Goal: Find specific page/section: Find specific page/section

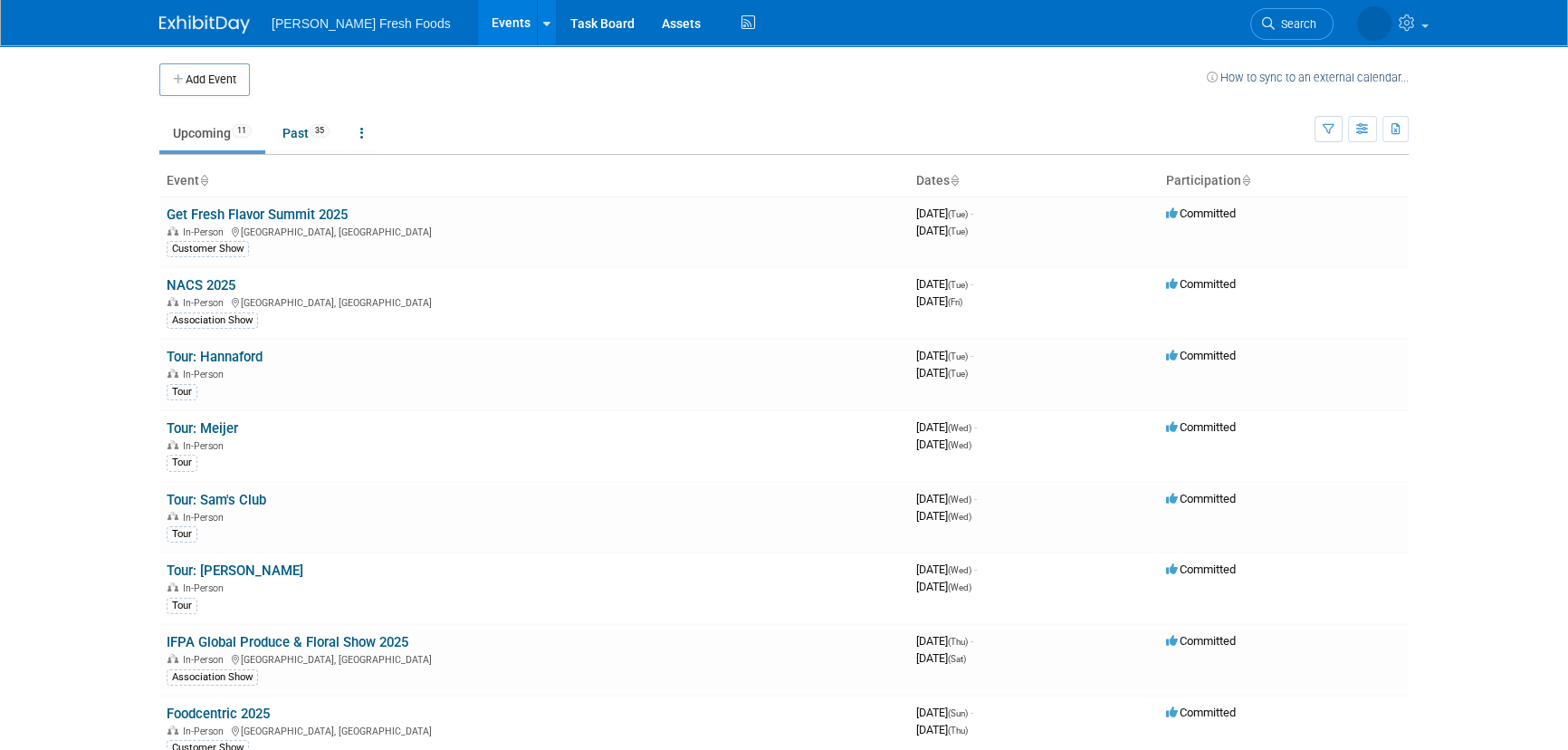
click at [47, 348] on body "Bolthouse Fresh Foods Events Add Event Bulk Upload Events Shareable Event Board…" at bounding box center [784, 375] width 1568 height 750
click at [246, 221] on link "Get Fresh Flavor Summit 2025" at bounding box center [257, 215] width 181 height 17
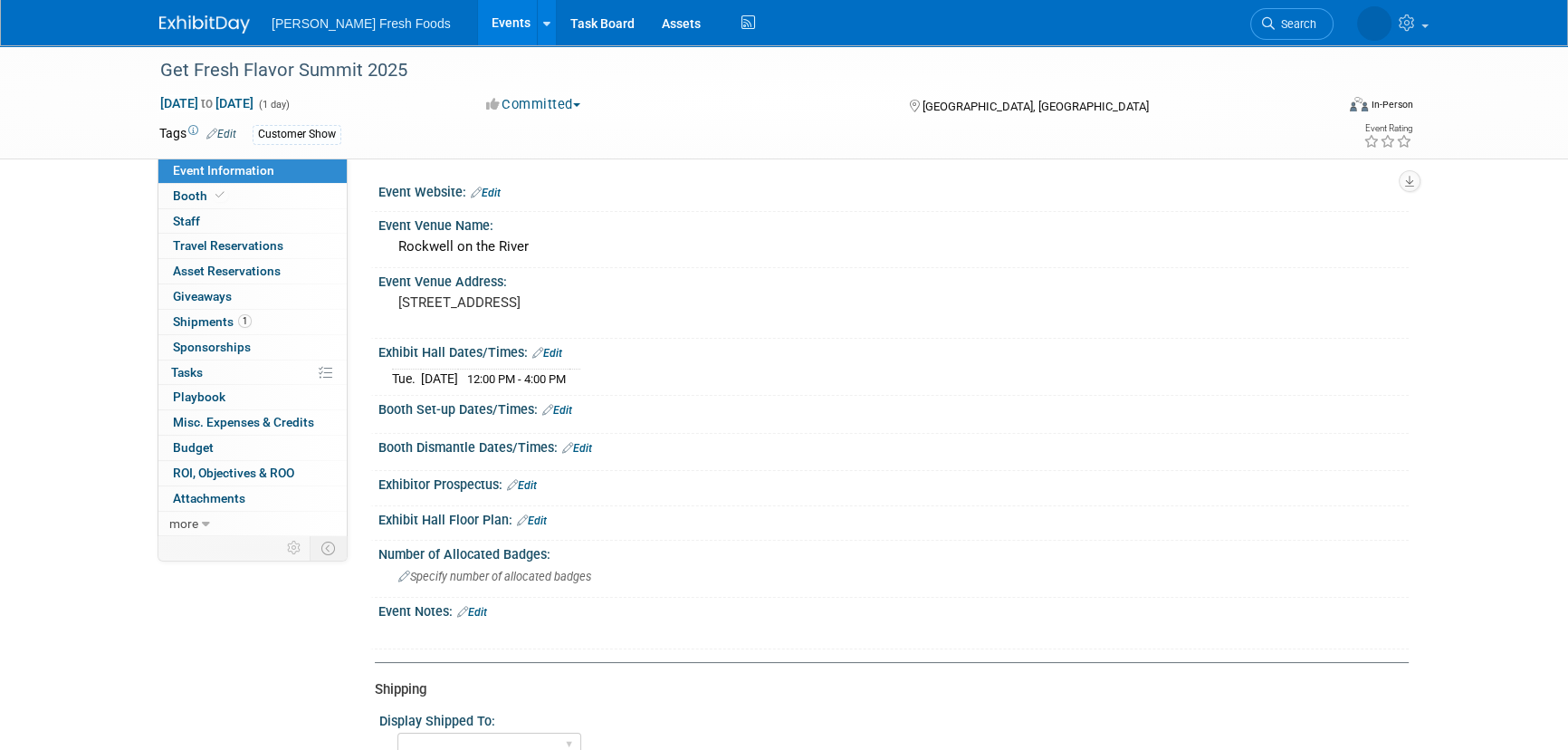
click at [193, 17] on img at bounding box center [204, 24] width 90 height 18
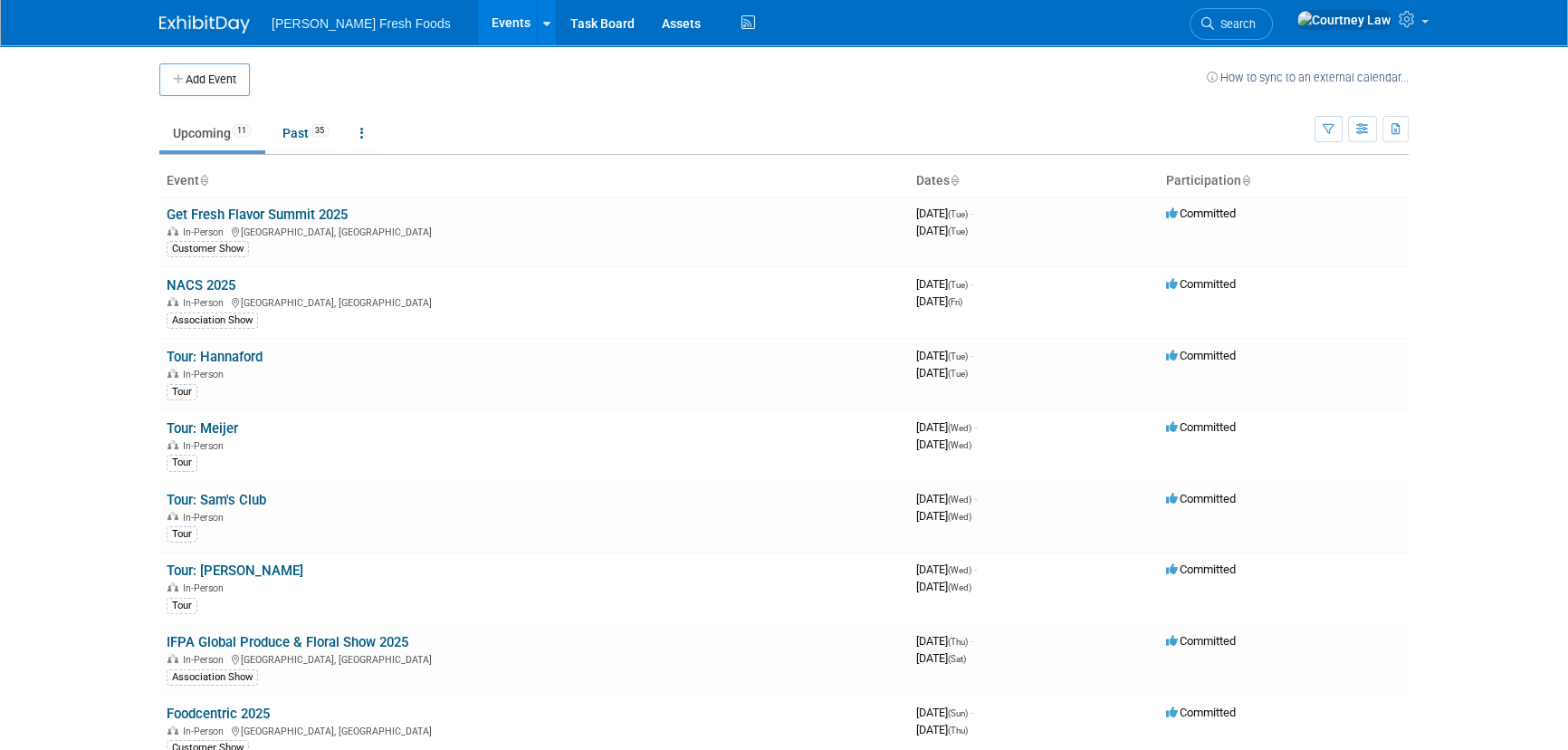
click at [136, 550] on body "[PERSON_NAME] Fresh Foods Events Add Event Bulk Upload Events Shareable Event B…" at bounding box center [784, 375] width 1568 height 750
click at [108, 366] on body "[PERSON_NAME] Fresh Foods Events Add Event Bulk Upload Events Shareable Event B…" at bounding box center [784, 375] width 1568 height 750
click at [24, 311] on body "[PERSON_NAME] Fresh Foods Events Add Event Bulk Upload Events Shareable Event B…" at bounding box center [784, 375] width 1568 height 750
